Goal: Navigation & Orientation: Find specific page/section

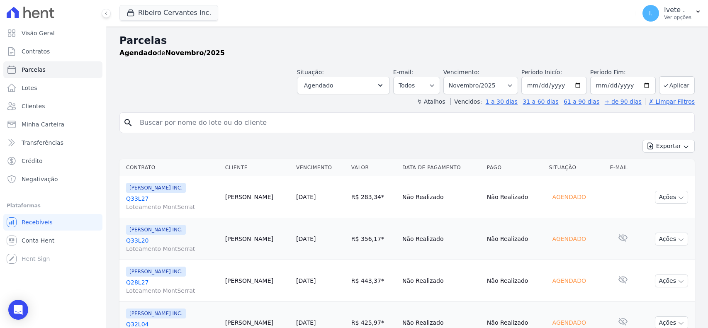
select select
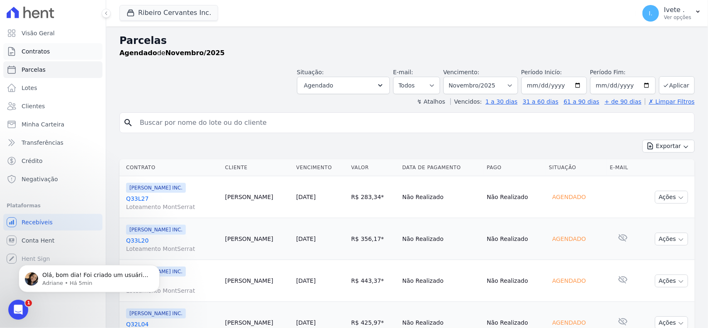
click at [51, 49] on link "Contratos" at bounding box center [52, 51] width 99 height 17
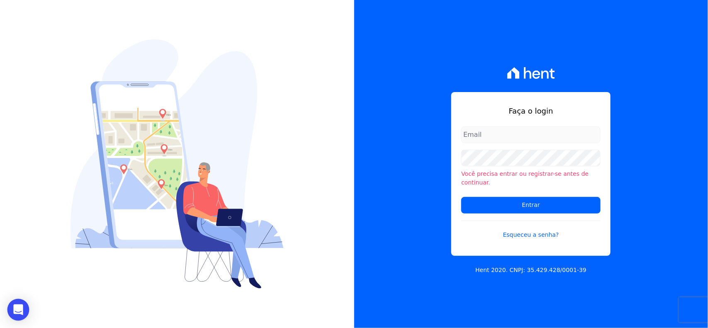
click at [13, 303] on div "Open Intercom Messenger" at bounding box center [18, 310] width 22 height 22
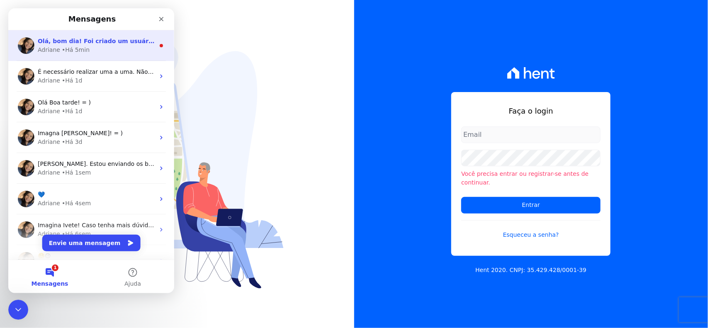
click at [75, 49] on div "• Há 5min" at bounding box center [76, 50] width 28 height 9
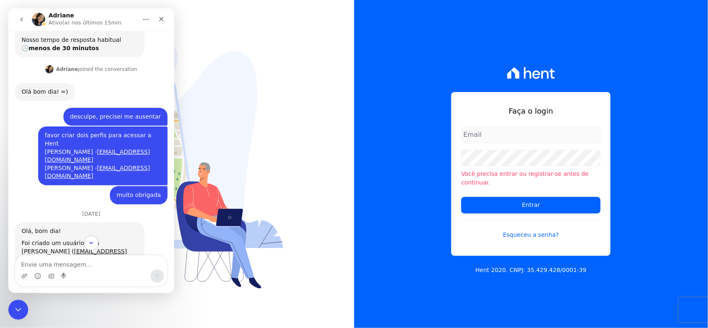
scroll to position [141, 0]
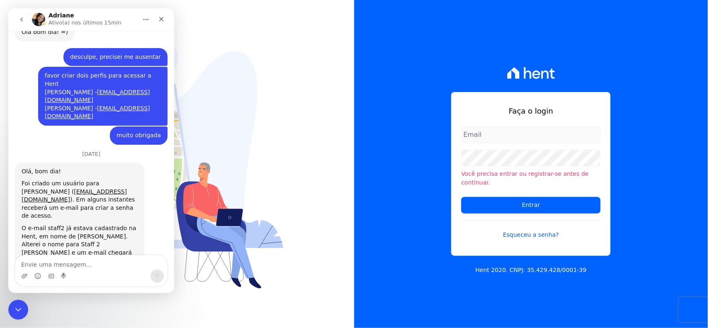
click at [20, 17] on icon "go back" at bounding box center [21, 19] width 7 height 7
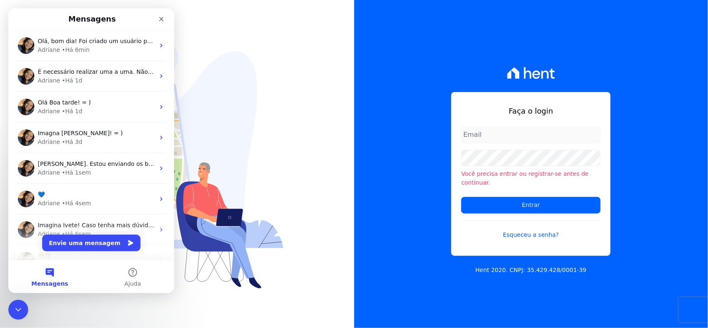
scroll to position [0, 0]
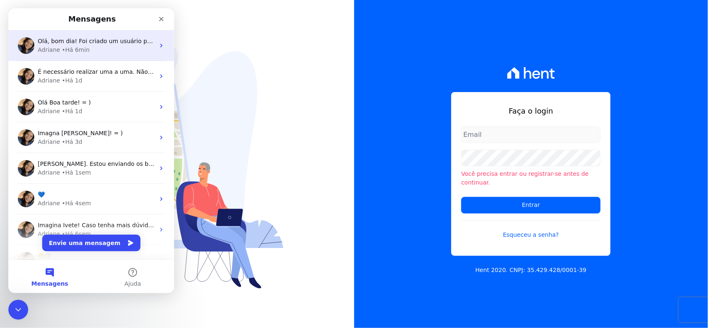
click at [158, 46] on icon "Messenger da Intercom" at bounding box center [161, 45] width 7 height 7
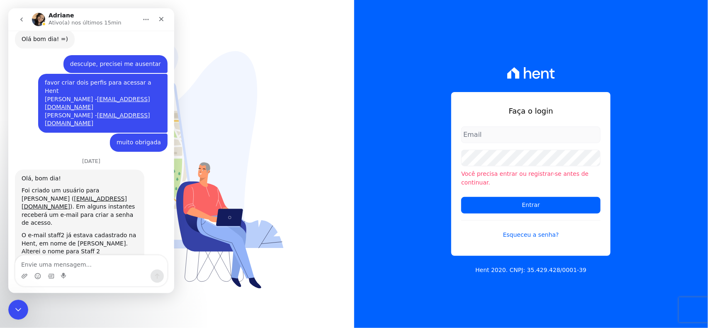
scroll to position [141, 0]
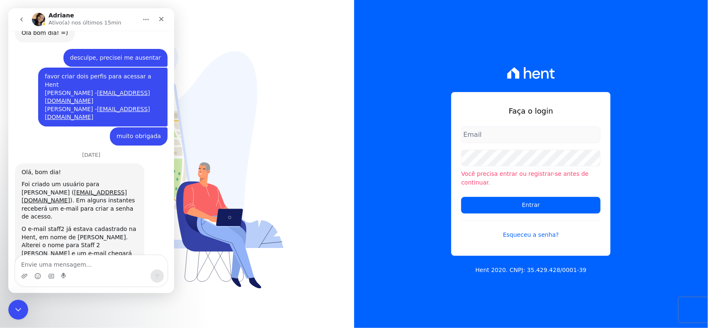
click at [148, 20] on icon "Início" at bounding box center [146, 19] width 7 height 7
click at [24, 20] on icon "go back" at bounding box center [21, 19] width 7 height 7
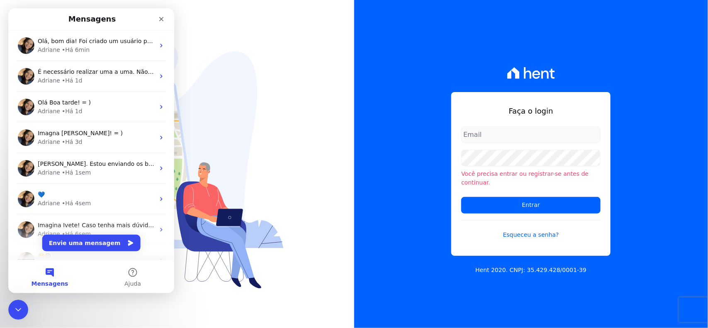
scroll to position [0, 0]
